Goal: Task Accomplishment & Management: Use online tool/utility

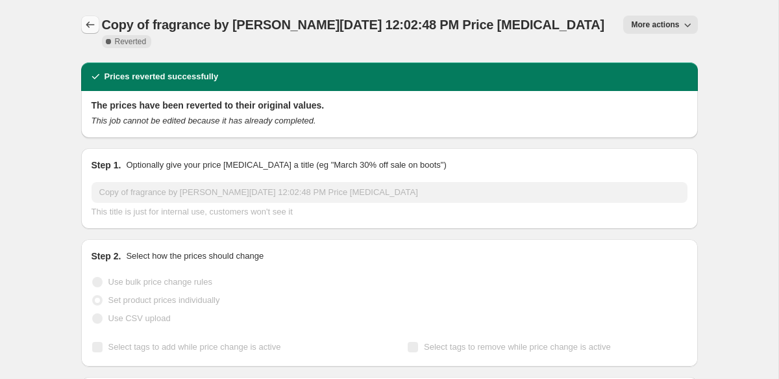
click at [82, 23] on button "Price change jobs" at bounding box center [90, 25] width 18 height 18
